Goal: Information Seeking & Learning: Learn about a topic

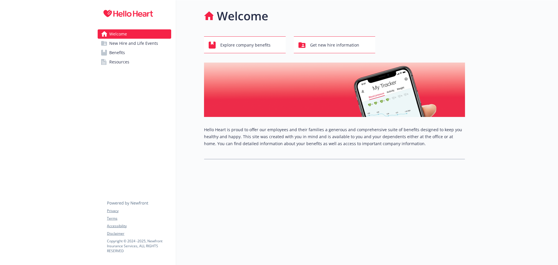
click at [128, 50] on link "Benefits" at bounding box center [135, 52] width 74 height 9
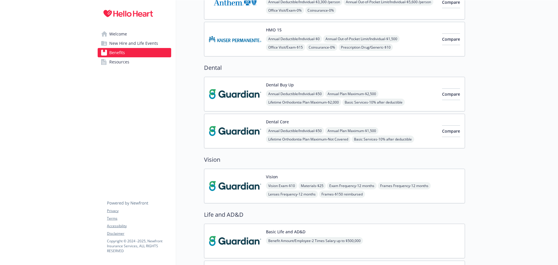
scroll to position [117, 0]
